Goal: Task Accomplishment & Management: Use online tool/utility

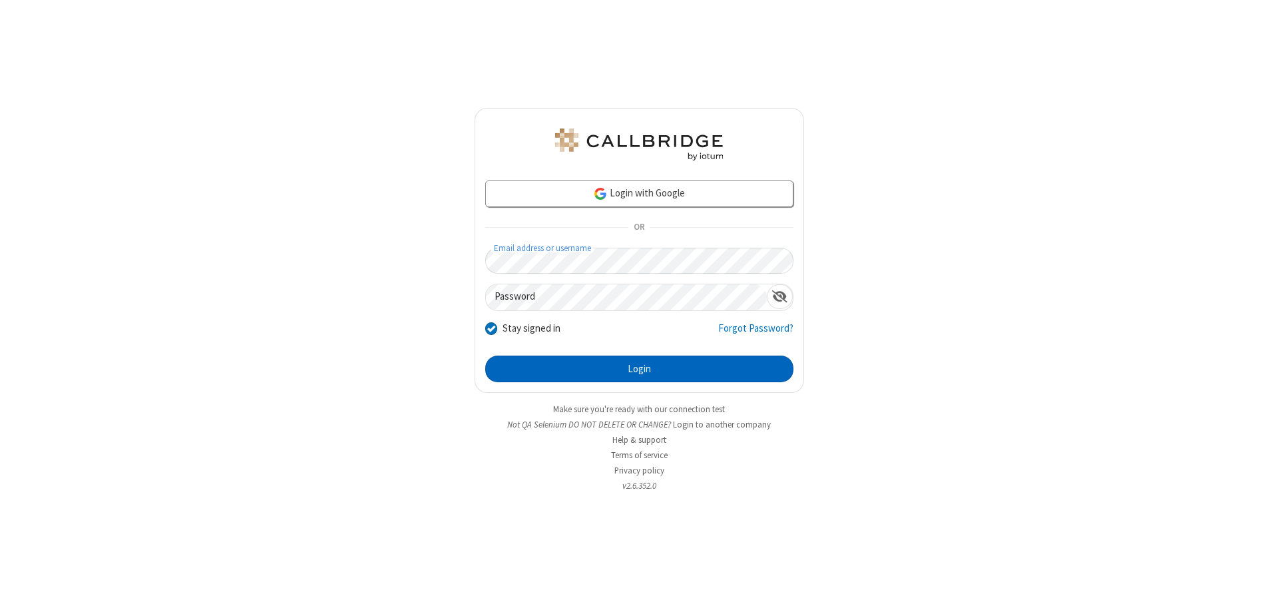
click at [639, 369] on button "Login" at bounding box center [639, 368] width 308 height 27
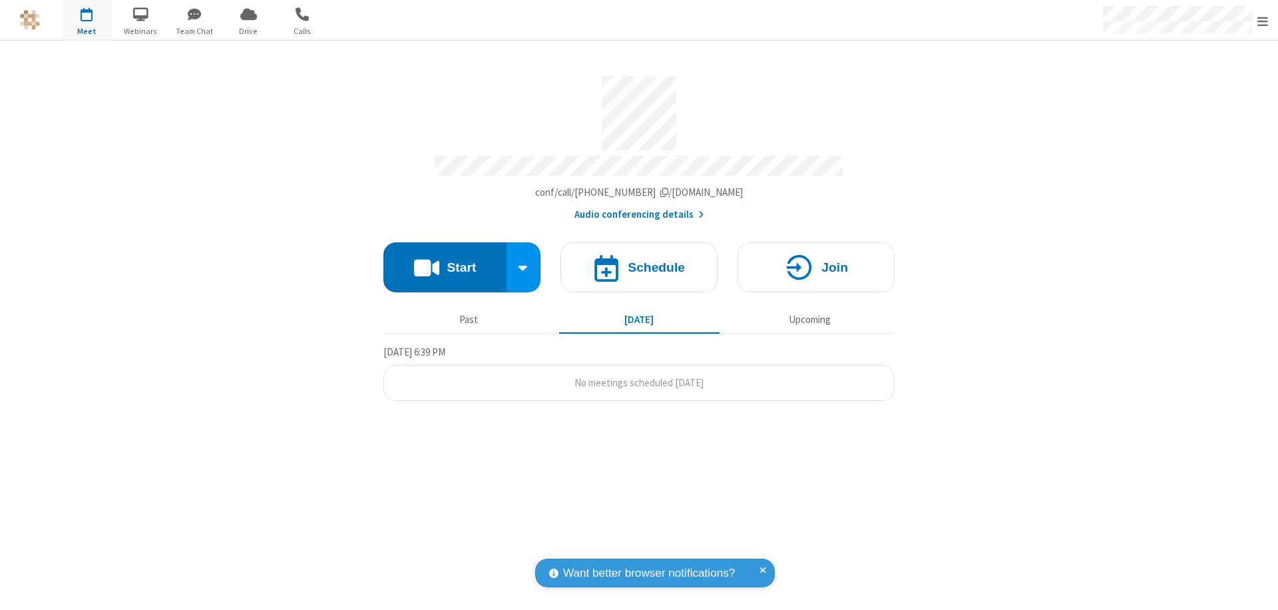
click at [445, 261] on button "Start" at bounding box center [444, 267] width 123 height 50
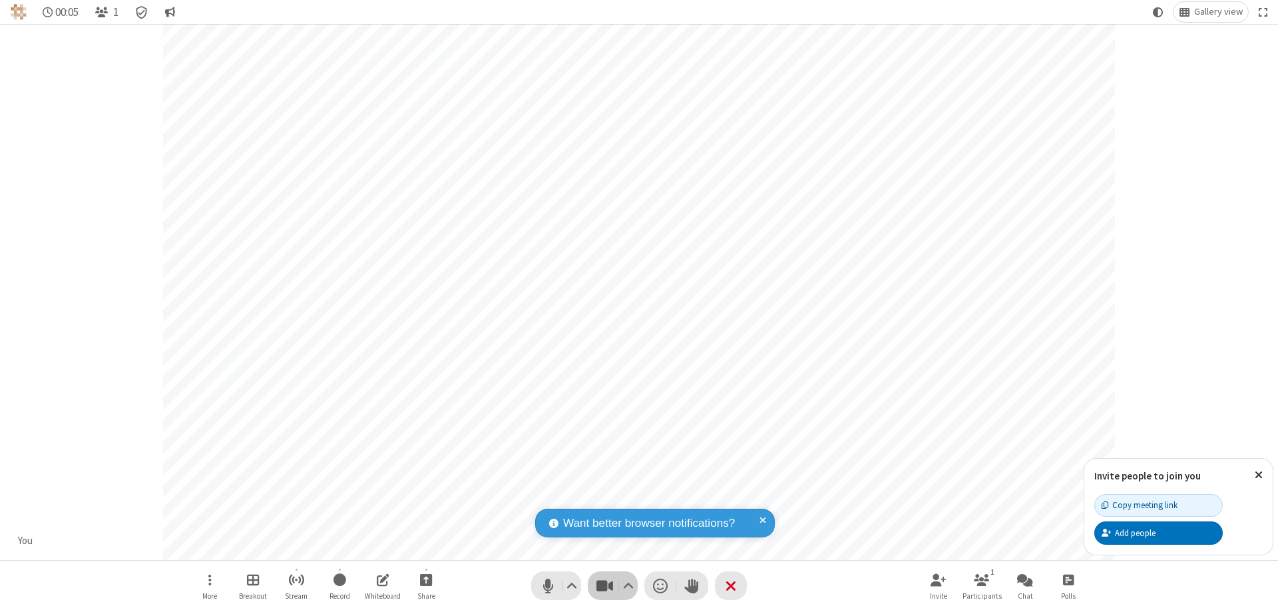
click at [604, 585] on span "Stop video (⌘+Shift+V)" at bounding box center [604, 585] width 20 height 19
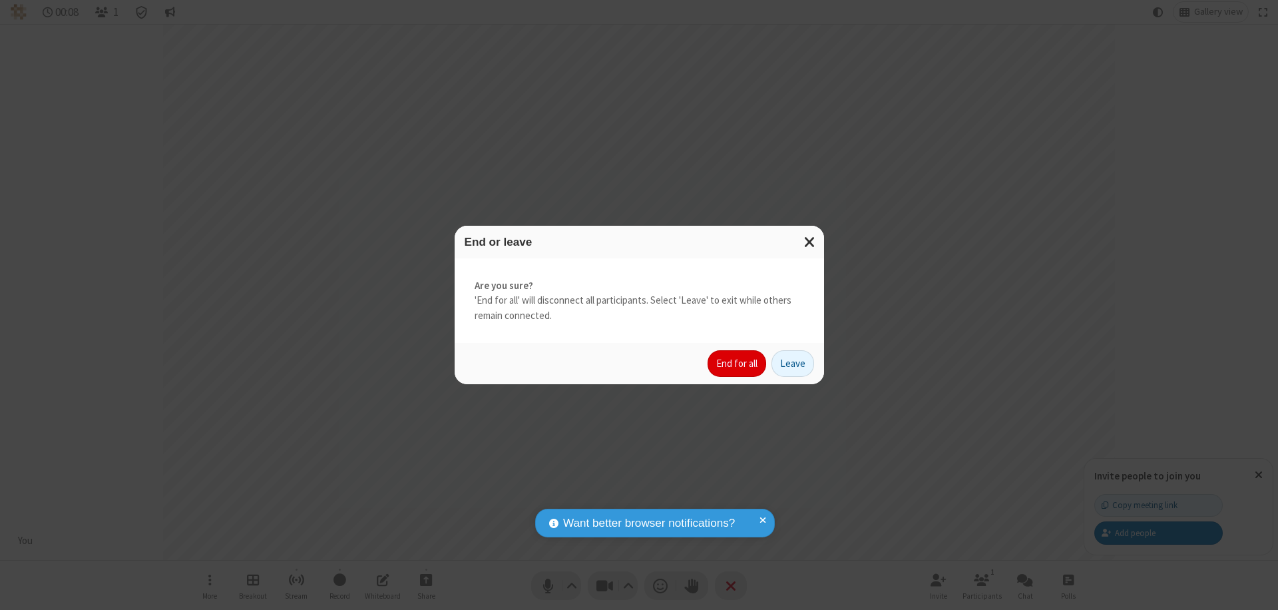
click at [738, 363] on button "End for all" at bounding box center [737, 363] width 59 height 27
